Goal: Information Seeking & Learning: Learn about a topic

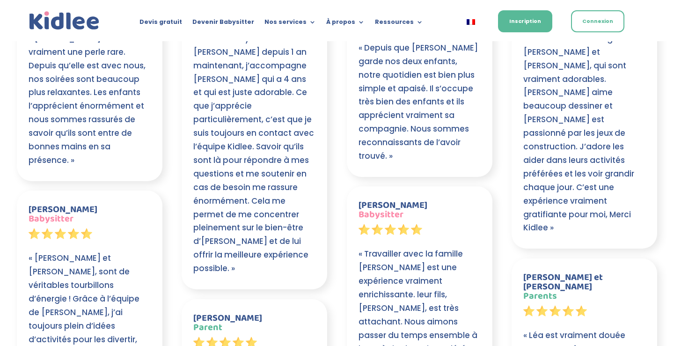
scroll to position [1747, 0]
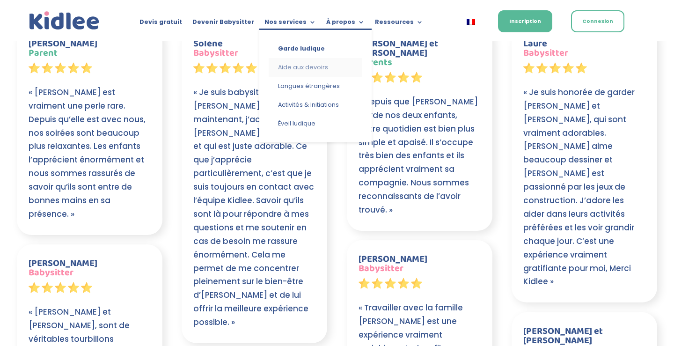
click at [301, 67] on link "Aide aux devoirs" at bounding box center [316, 67] width 94 height 19
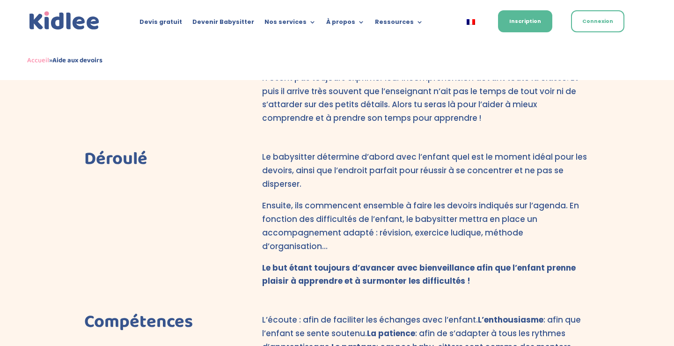
scroll to position [509, 0]
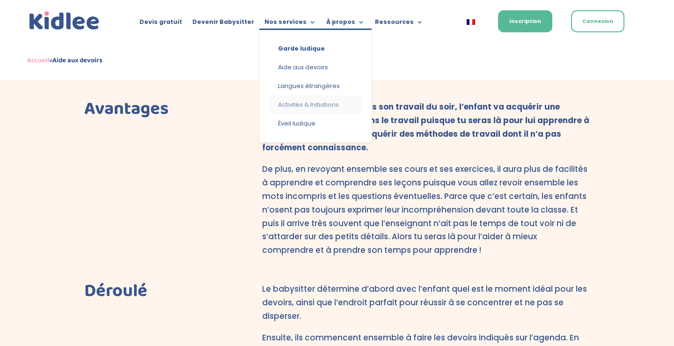
click at [301, 103] on link "Activités & Initiations" at bounding box center [316, 104] width 94 height 19
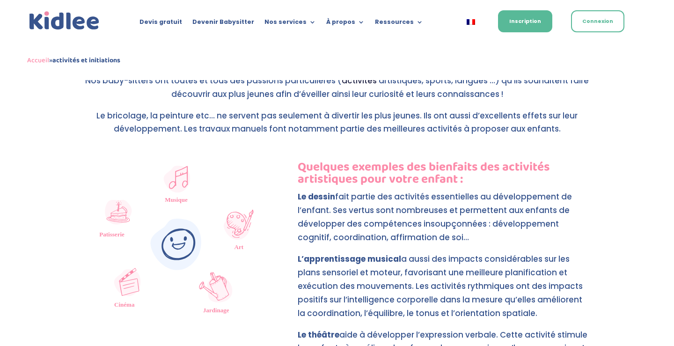
scroll to position [323, 0]
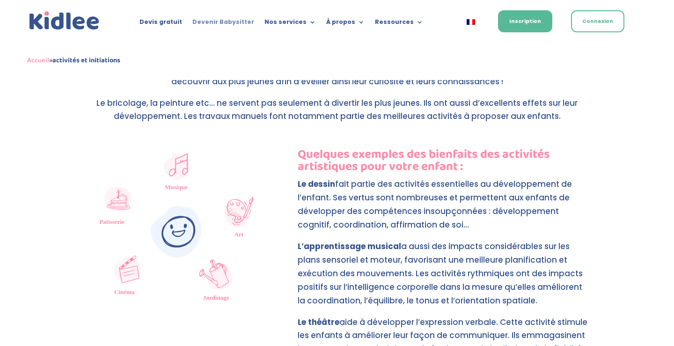
click at [211, 19] on link "Devenir Babysitter" at bounding box center [223, 24] width 62 height 10
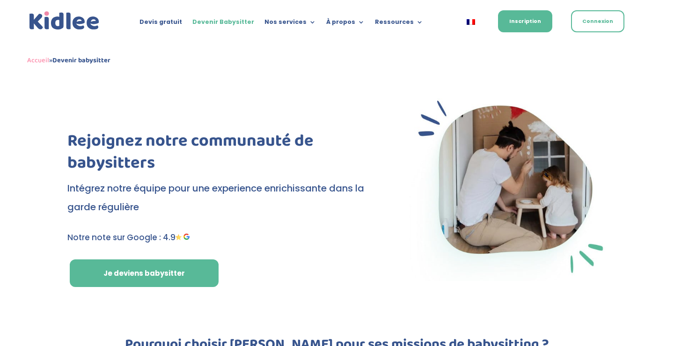
click at [80, 21] on img at bounding box center [64, 20] width 74 height 23
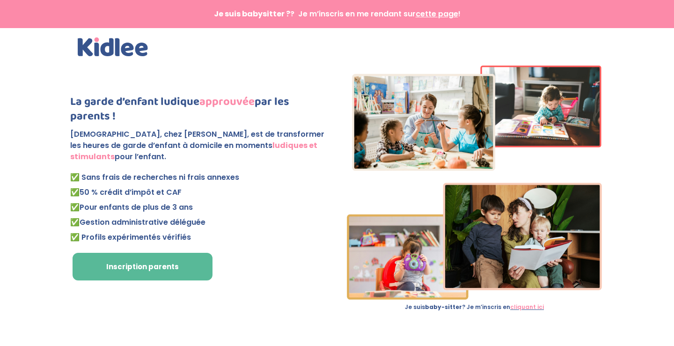
click at [122, 37] on img at bounding box center [113, 46] width 70 height 19
click at [126, 50] on img at bounding box center [113, 46] width 70 height 19
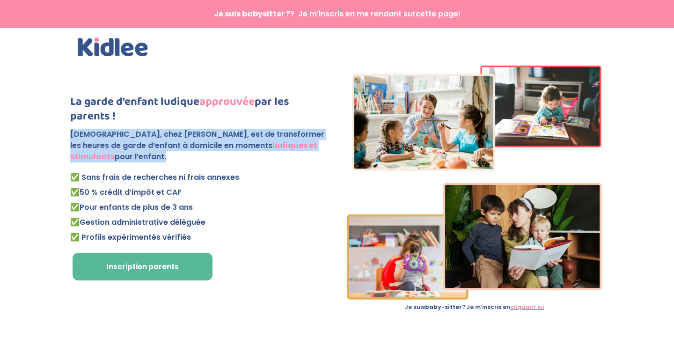
drag, startPoint x: 99, startPoint y: 157, endPoint x: 68, endPoint y: 134, distance: 38.5
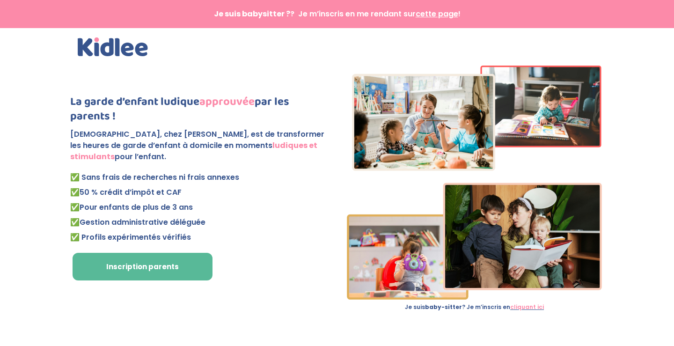
click at [102, 148] on p "Notre mission, chez Kidlee, est de transformer les heures de garde d’enfant à d…" at bounding box center [199, 149] width 259 height 41
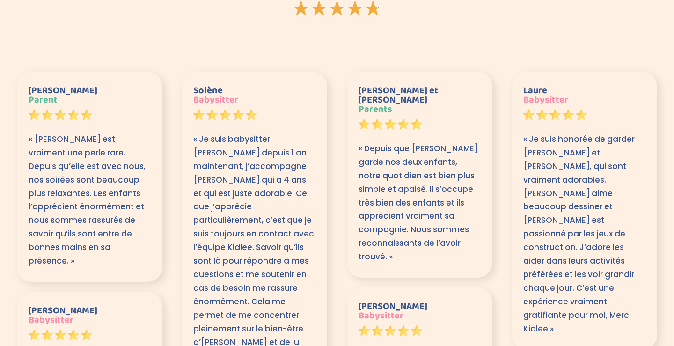
scroll to position [1095, 0]
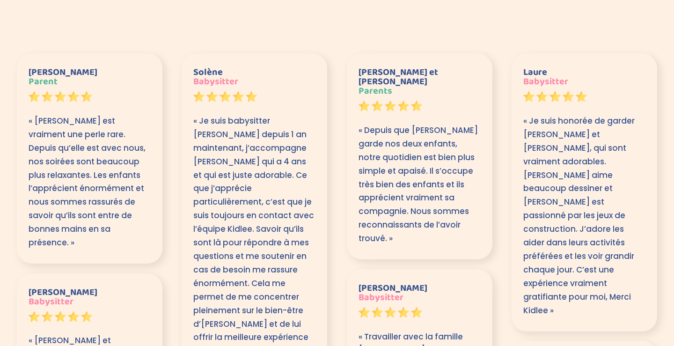
click at [93, 156] on p "« [PERSON_NAME] est vraiment une perle rare. Depuis qu’elle est avec nous, nos …" at bounding box center [90, 181] width 122 height 135
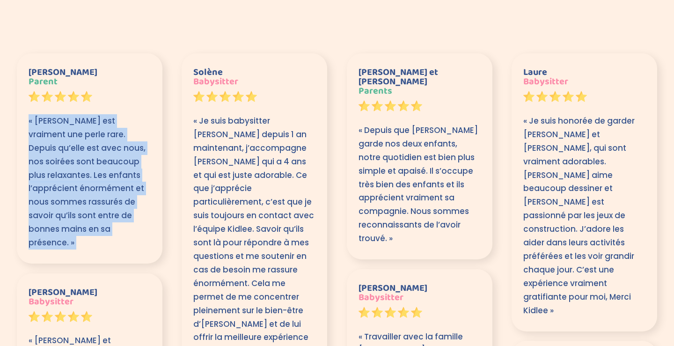
click at [93, 156] on p "« [PERSON_NAME] est vraiment une perle rare. Depuis qu’elle est avec nous, nos …" at bounding box center [90, 181] width 122 height 135
copy div "« [PERSON_NAME] est vraiment une perle rare. Depuis qu’elle est avec nous, nos …"
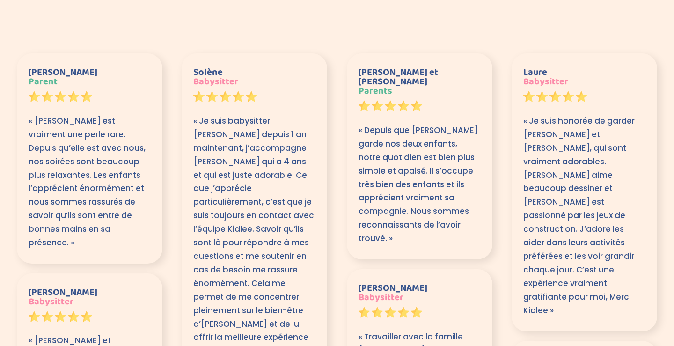
click at [43, 72] on h3 "Marie Parent" at bounding box center [90, 78] width 122 height 23
copy h3 "[PERSON_NAME]"
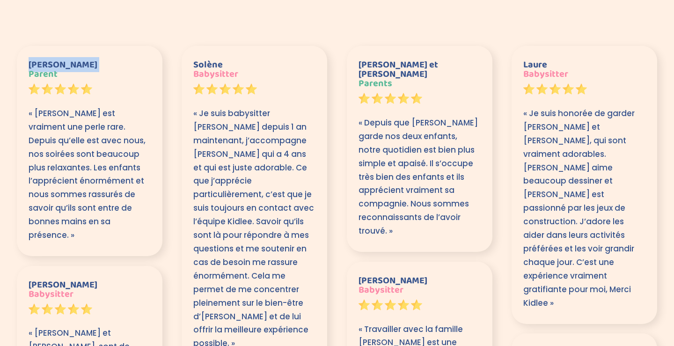
scroll to position [1048, 0]
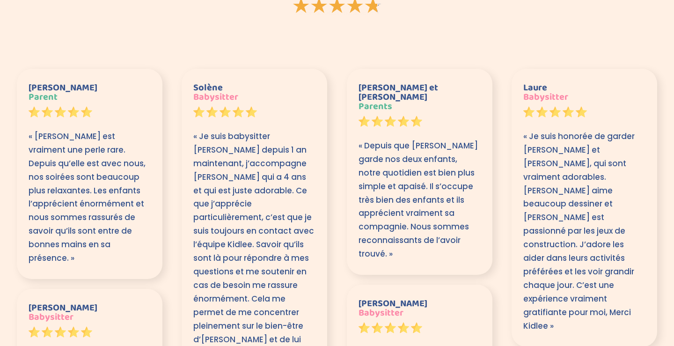
scroll to position [1092, 0]
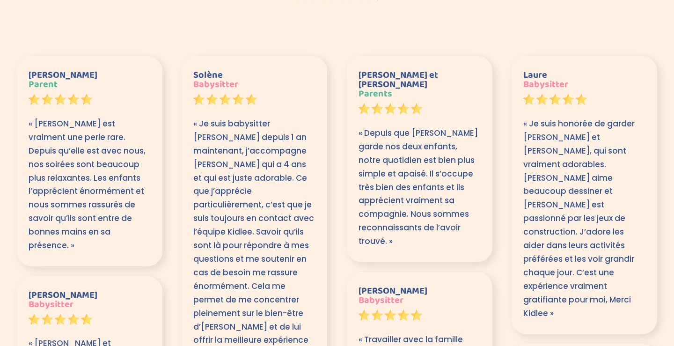
click at [47, 66] on div "[PERSON_NAME] « [PERSON_NAME] est vraiment une perle rare. Depuis qu’elle est a…" at bounding box center [90, 161] width 146 height 210
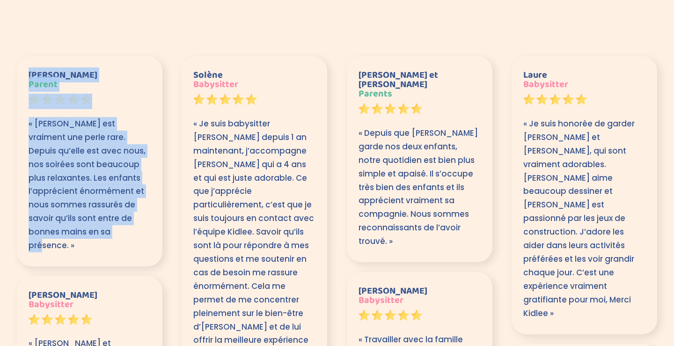
drag, startPoint x: 29, startPoint y: 73, endPoint x: 110, endPoint y: 234, distance: 180.4
click at [110, 234] on div "[PERSON_NAME] « [PERSON_NAME] est vraiment une perle rare. Depuis qu’elle est a…" at bounding box center [90, 161] width 122 height 182
copy div "[PERSON_NAME] « [PERSON_NAME] est vraiment une perle rare. Depuis qu’elle est a…"
